Goal: Information Seeking & Learning: Understand process/instructions

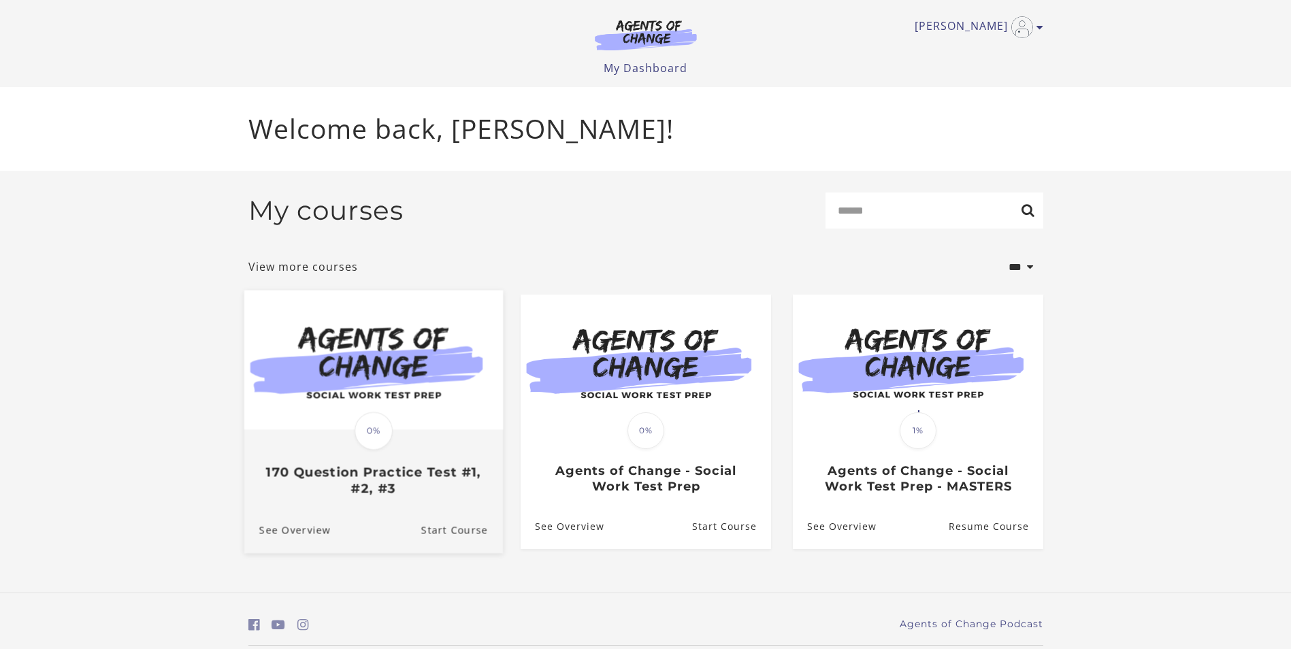
click at [415, 324] on img at bounding box center [373, 360] width 259 height 140
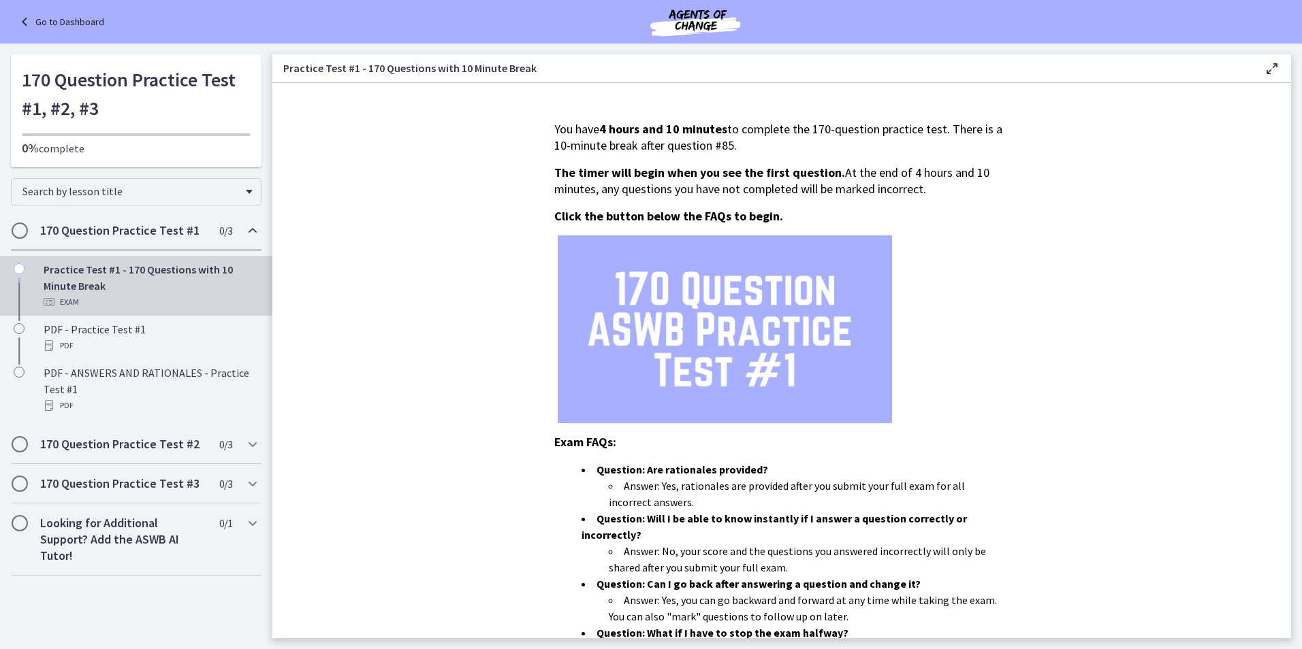
click at [140, 283] on div "Practice Test #1 - 170 Questions with 10 Minute Break Exam" at bounding box center [150, 285] width 212 height 49
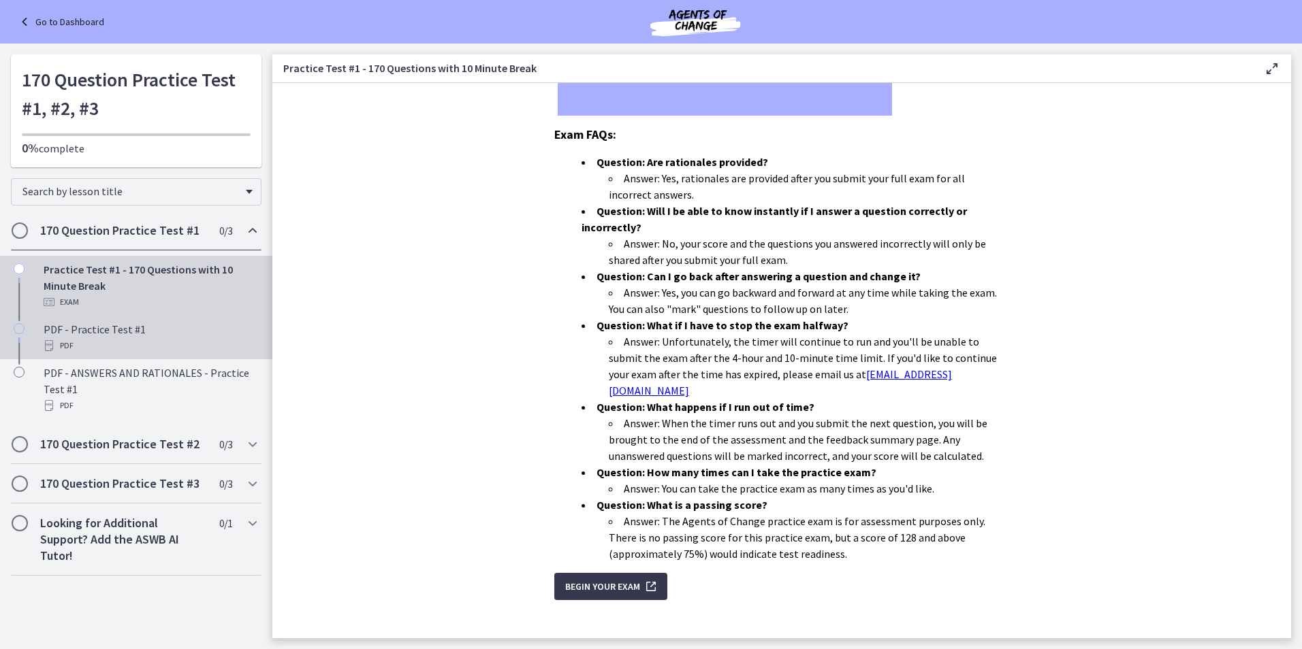
click at [189, 343] on div "PDF" at bounding box center [150, 346] width 212 height 16
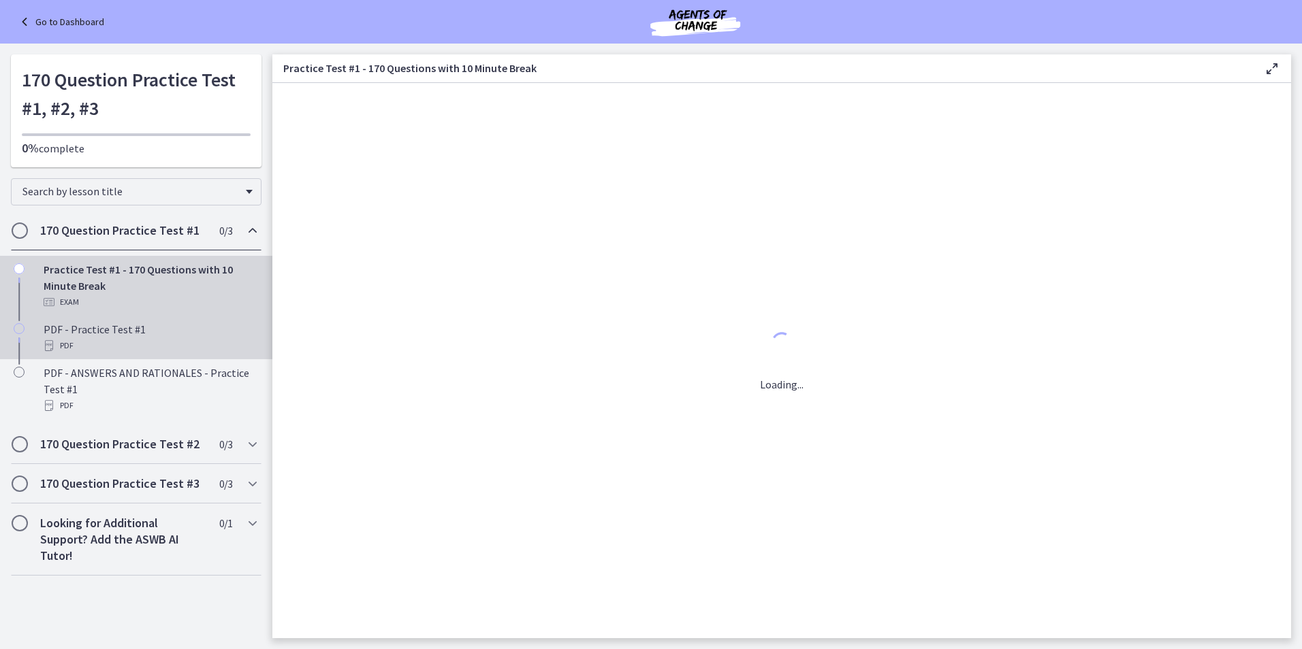
scroll to position [0, 0]
click at [108, 299] on div "Exam" at bounding box center [150, 302] width 212 height 16
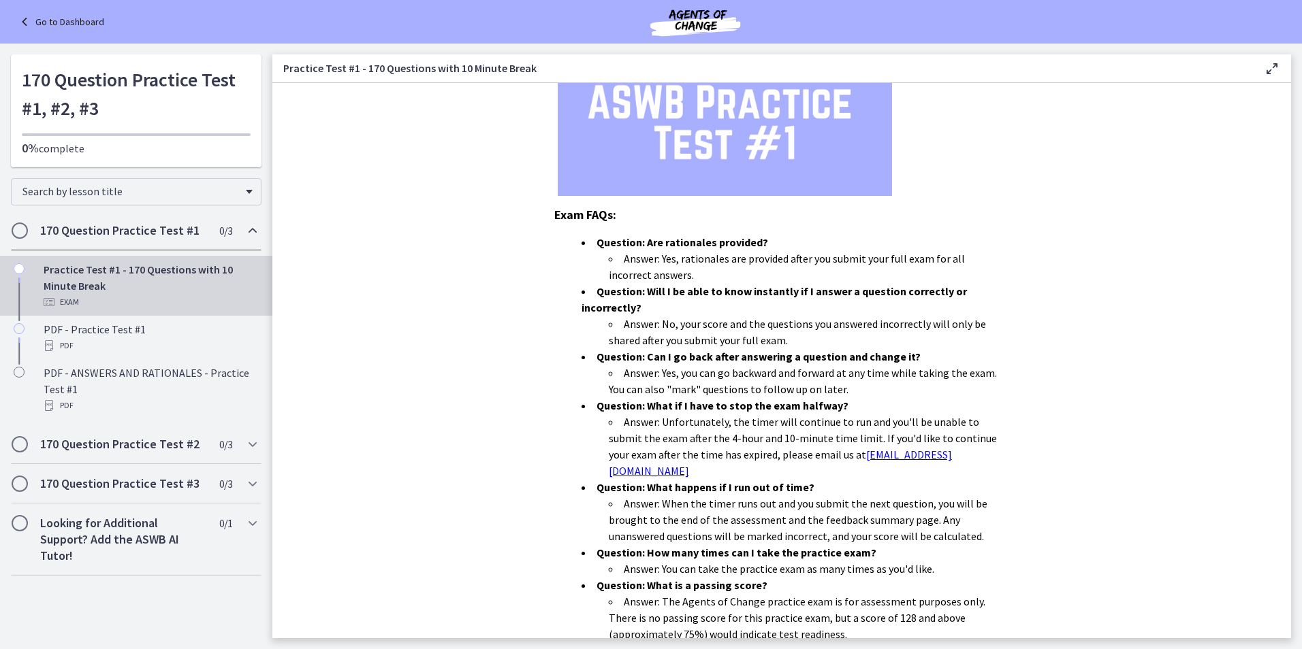
scroll to position [308, 0]
